Goal: Task Accomplishment & Management: Complete application form

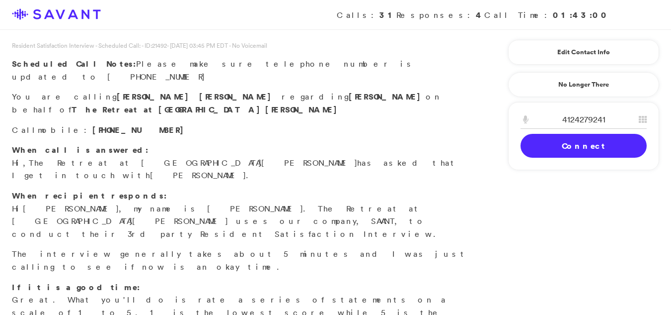
click at [598, 147] on link "Connect" at bounding box center [584, 146] width 126 height 24
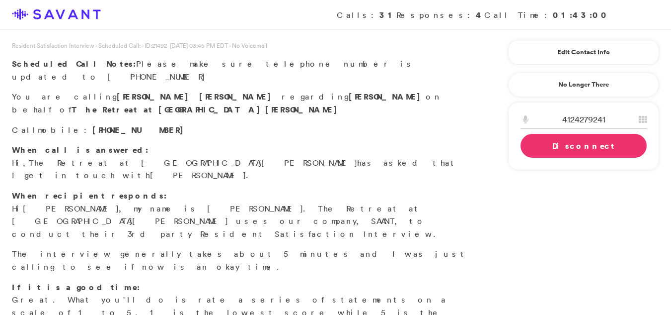
click at [598, 147] on link "Disconnect" at bounding box center [584, 146] width 126 height 24
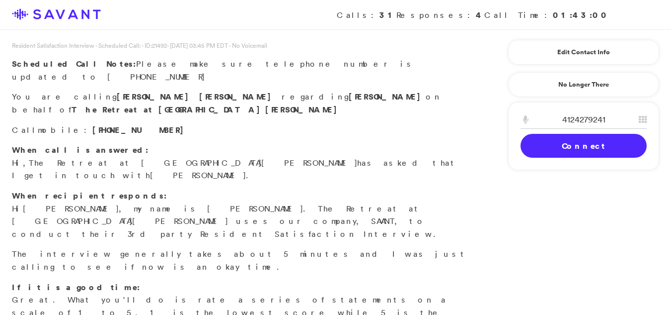
click at [586, 157] on link "Connect" at bounding box center [584, 146] width 126 height 24
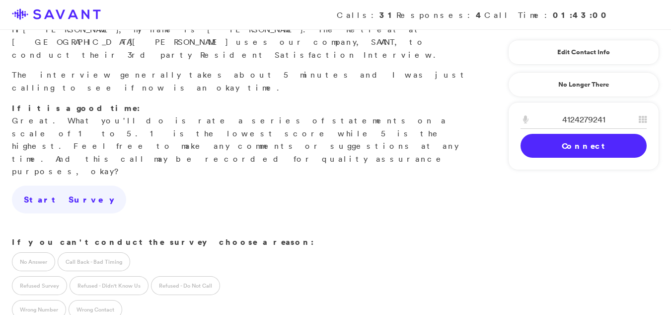
scroll to position [184, 0]
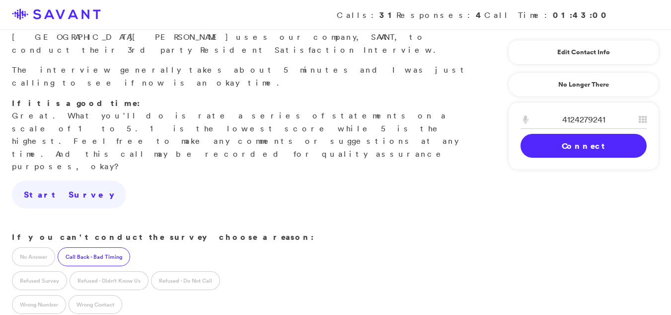
click at [93, 247] on label "Call Back - Bad Timing" at bounding box center [94, 256] width 73 height 19
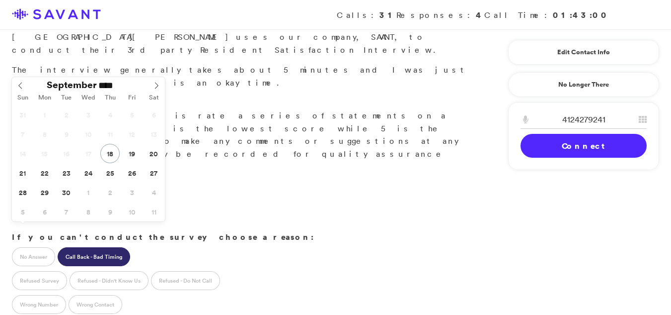
type input "**********"
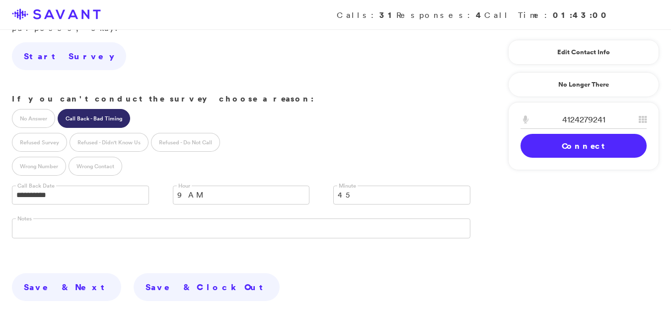
scroll to position [334, 0]
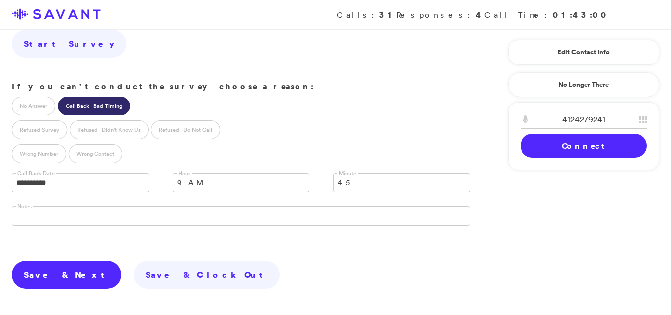
click at [69, 260] on link "Save & Next" at bounding box center [66, 274] width 109 height 28
